Goal: Book appointment/travel/reservation

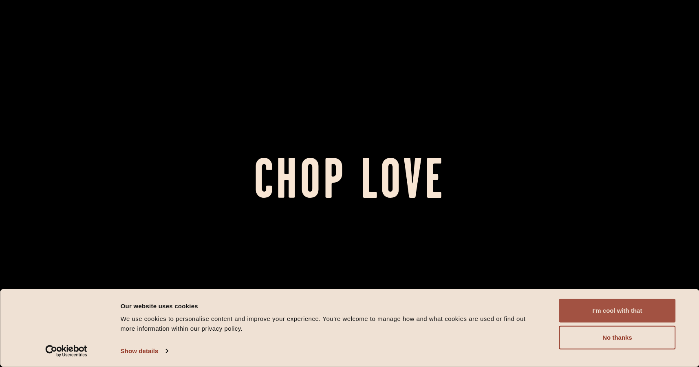
click at [571, 299] on button "I'm cool with that" at bounding box center [617, 311] width 117 height 24
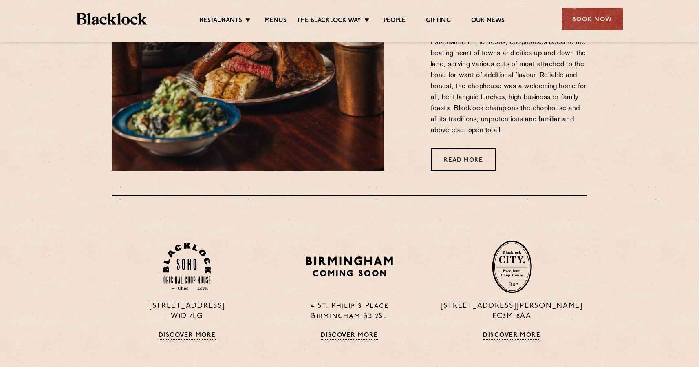
scroll to position [450, 0]
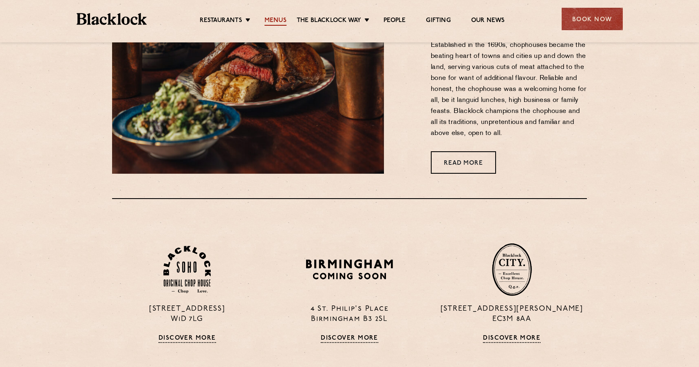
click at [271, 22] on link "Menus" at bounding box center [276, 21] width 22 height 9
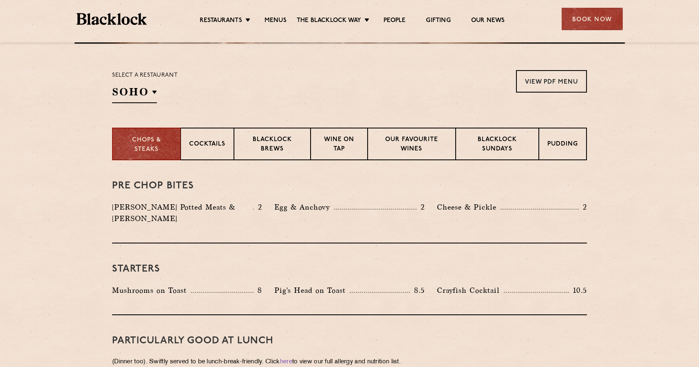
scroll to position [245, 0]
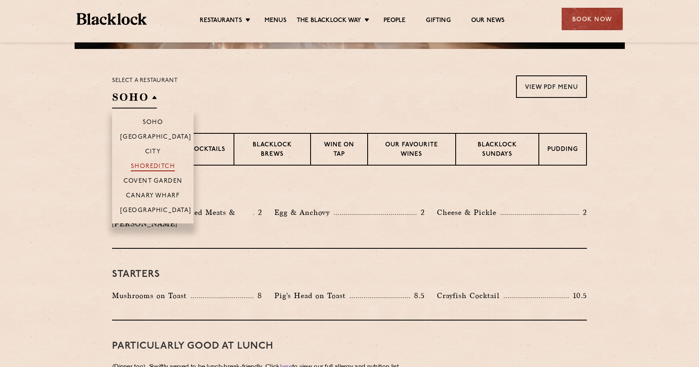
click at [150, 163] on p "Shoreditch" at bounding box center [153, 167] width 44 height 8
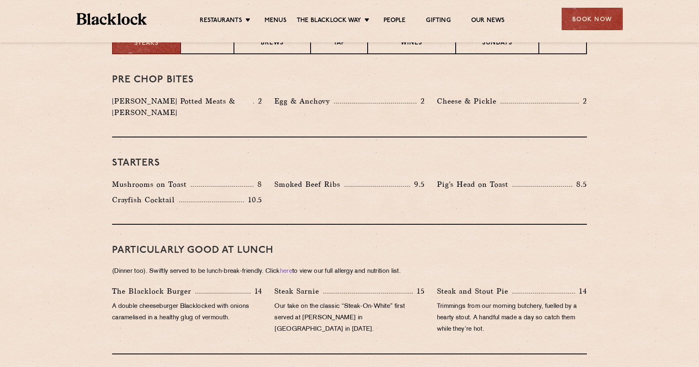
scroll to position [0, 0]
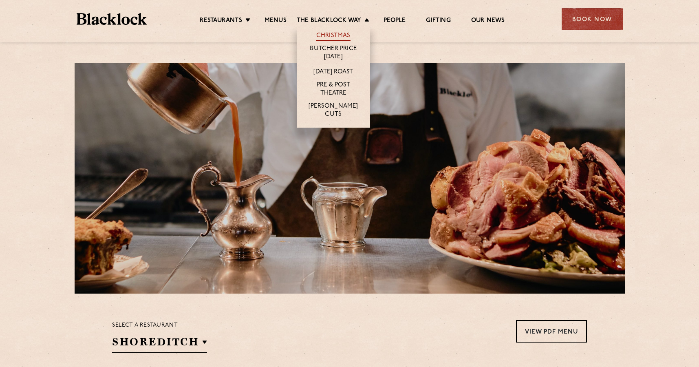
click at [338, 33] on link "Christmas" at bounding box center [333, 36] width 34 height 9
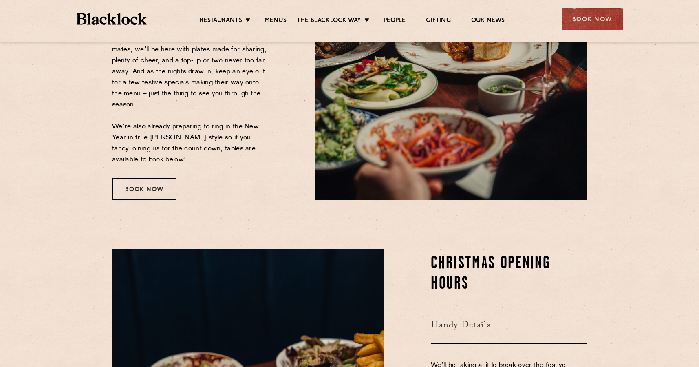
scroll to position [100, 0]
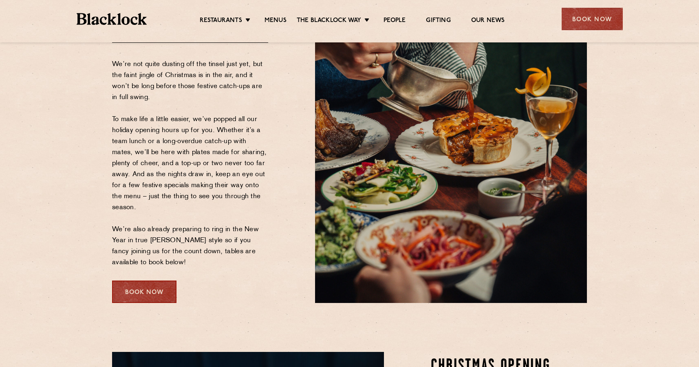
click at [139, 296] on div "Book Now" at bounding box center [144, 291] width 64 height 22
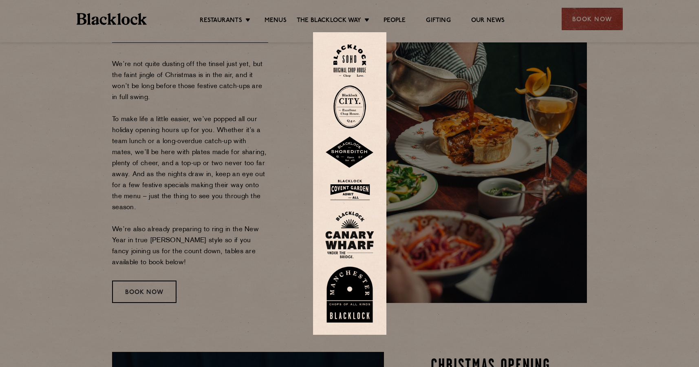
click at [347, 150] on img at bounding box center [349, 153] width 49 height 32
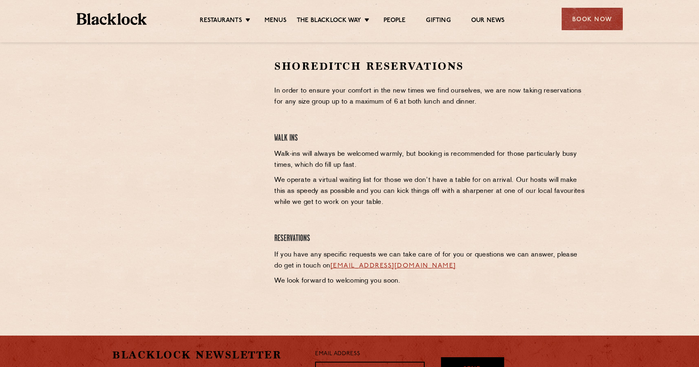
scroll to position [259, 0]
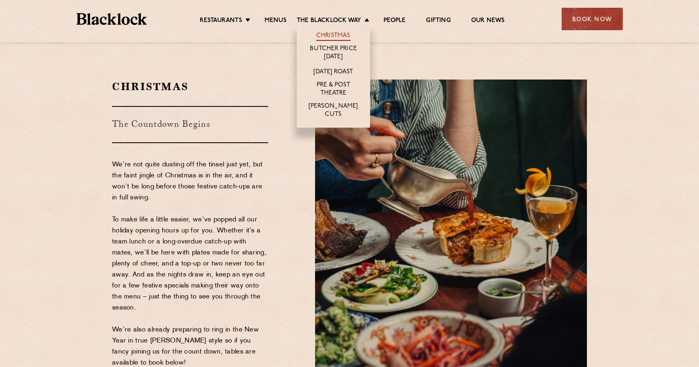
click at [337, 35] on link "Christmas" at bounding box center [333, 36] width 34 height 9
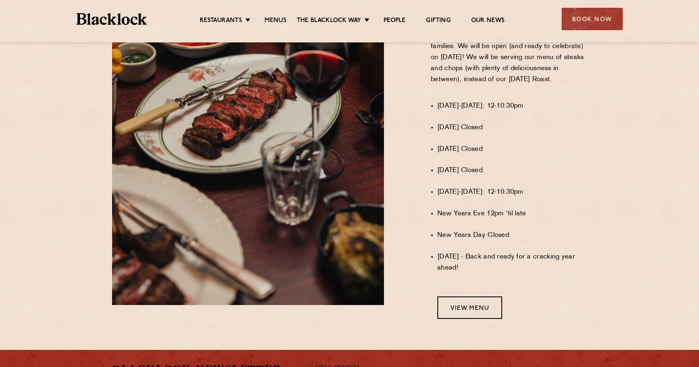
scroll to position [583, 0]
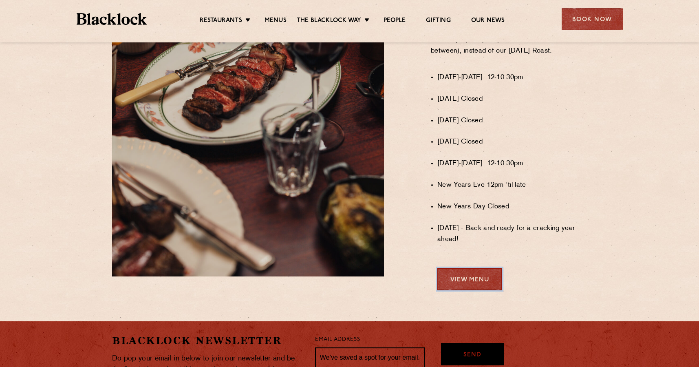
click at [459, 290] on link "View Menu" at bounding box center [469, 279] width 65 height 22
